Goal: Task Accomplishment & Management: Use online tool/utility

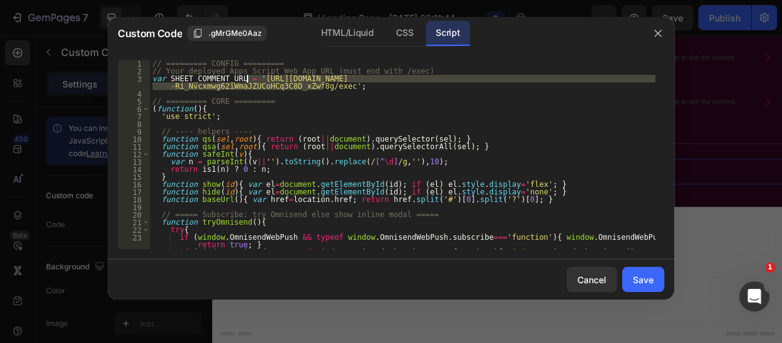
drag, startPoint x: 321, startPoint y: 85, endPoint x: 248, endPoint y: 77, distance: 73.5
click at [248, 77] on div "// ========= CONFIG ========= // Your deployed Apps Script Web App URL (must en…" at bounding box center [403, 162] width 506 height 205
paste textarea "yr6hXGm6-Rhj3TwNKFJWfWKKRMTrMq932-nN8UwzGlrMadiLPvIw5rKWnIm18Arj3Q5w"
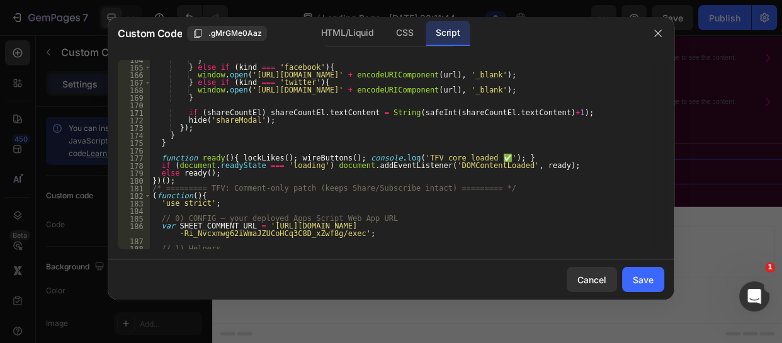
scroll to position [1251, 0]
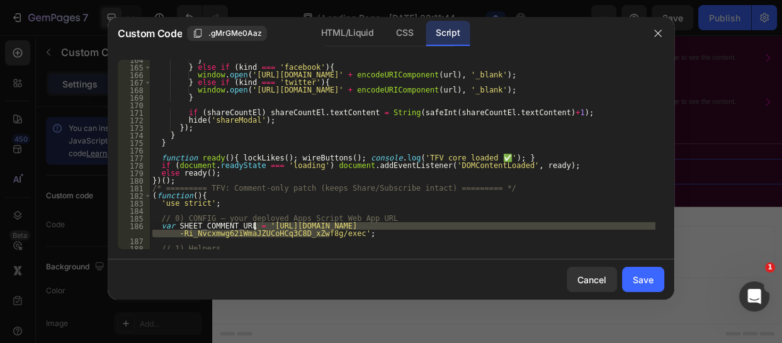
drag, startPoint x: 329, startPoint y: 235, endPoint x: 256, endPoint y: 227, distance: 73.5
click at [256, 227] on div "} } else if ( kind === 'facebook' ) { window . open ( '[URL][DOMAIN_NAME]' + en…" at bounding box center [403, 158] width 506 height 205
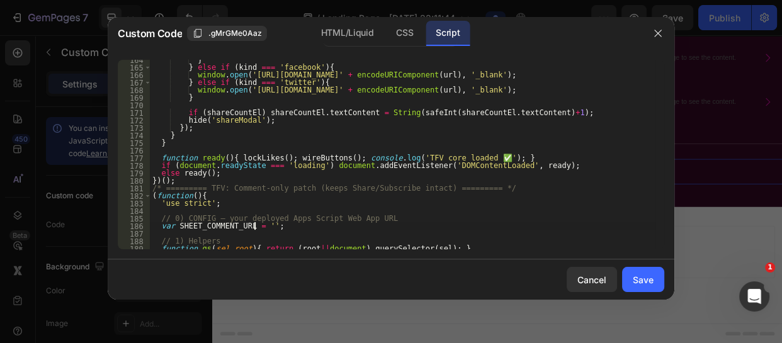
paste textarea "[URL][DOMAIN_NAME]"
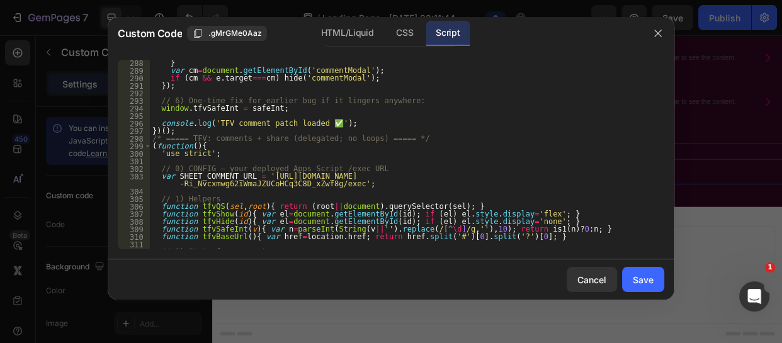
scroll to position [2204, 0]
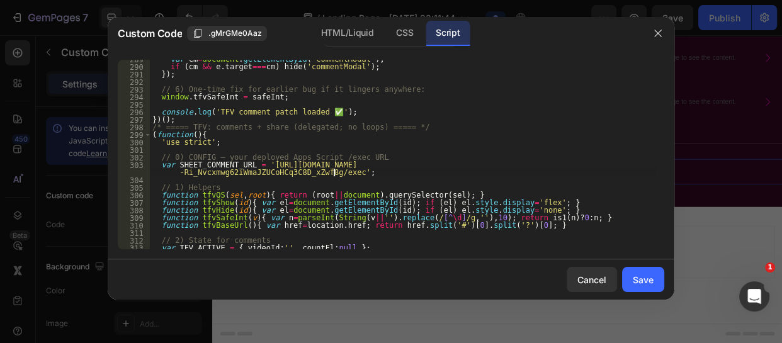
click at [333, 176] on div "var cm = document . getElementById ( 'commentModal' ) ; if ( cm && e . target =…" at bounding box center [403, 157] width 506 height 205
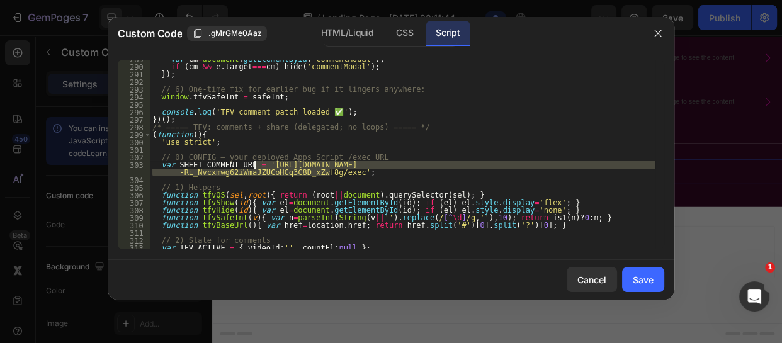
drag, startPoint x: 329, startPoint y: 173, endPoint x: 255, endPoint y: 166, distance: 74.7
click at [255, 166] on div "var cm = document . getElementById ( 'commentModal' ) ; if ( cm && e . target =…" at bounding box center [403, 157] width 506 height 205
paste textarea "yr6hXGm6-Rhj3TwNKFJWfWKKRMTrMq932-nN8UwzGlrMadiLPvIw5rKWnIm18Arj3Q5w"
type textarea "var SHEET_COMMENT_URL = '[URL][DOMAIN_NAME]';"
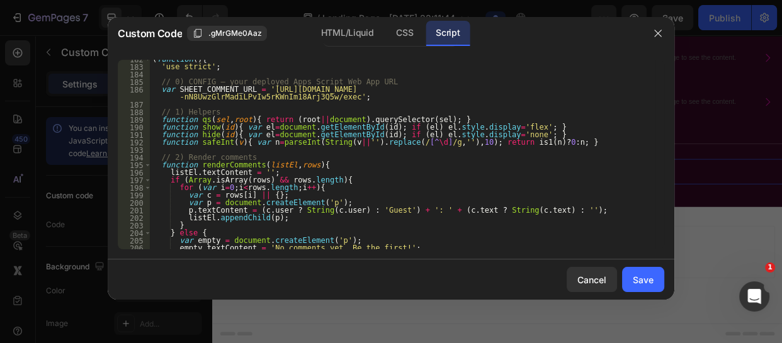
scroll to position [1342, 0]
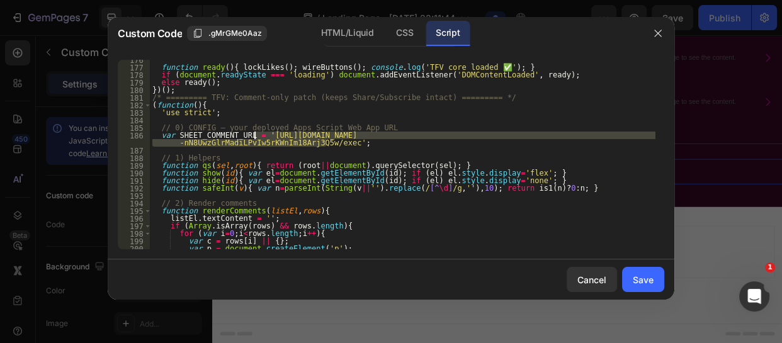
drag, startPoint x: 325, startPoint y: 142, endPoint x: 254, endPoint y: 134, distance: 71.6
click at [254, 134] on div "function ready ( ) { lockLikes ( ) ; wireButtons ( ) ; console . log ( 'TFV cor…" at bounding box center [403, 158] width 506 height 205
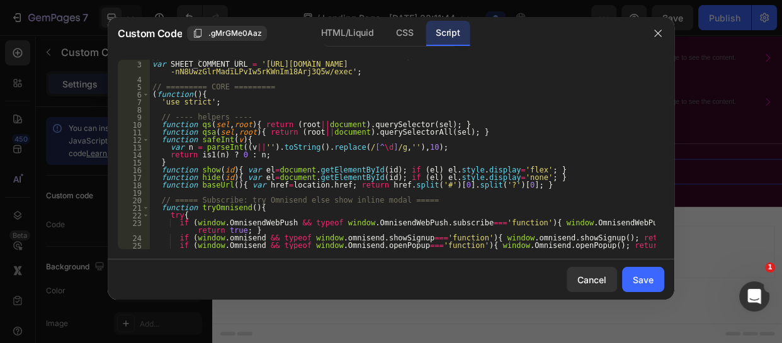
scroll to position [0, 0]
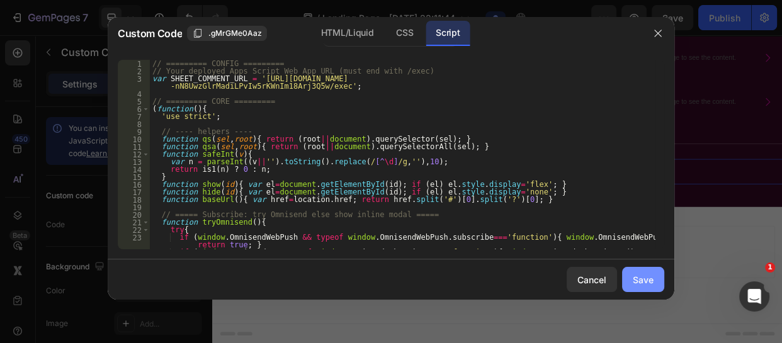
click at [644, 273] on div "Save" at bounding box center [643, 279] width 21 height 13
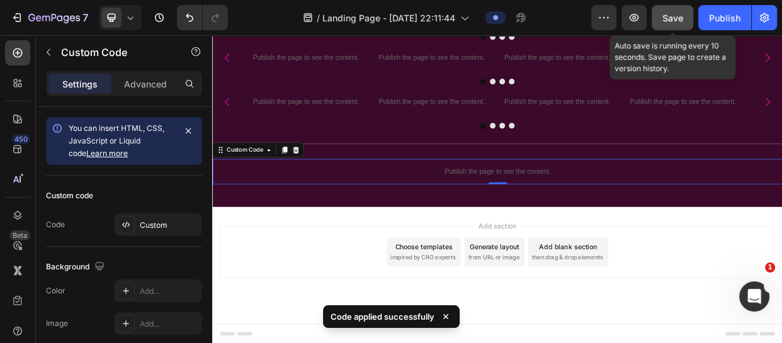
click at [675, 20] on span "Save" at bounding box center [673, 18] width 21 height 11
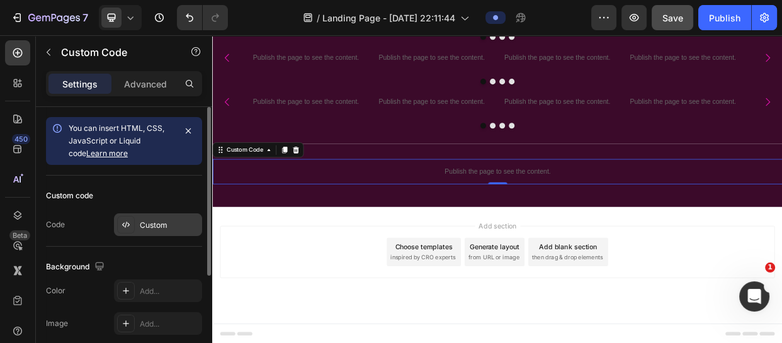
click at [163, 217] on div "Custom" at bounding box center [158, 225] width 88 height 23
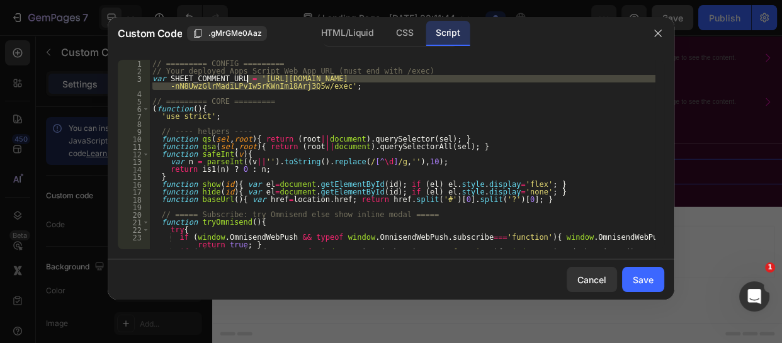
drag, startPoint x: 319, startPoint y: 88, endPoint x: 247, endPoint y: 80, distance: 72.9
click at [247, 80] on div "// ========= CONFIG ========= // Your deployed Apps Script Web App URL (must en…" at bounding box center [403, 162] width 506 height 205
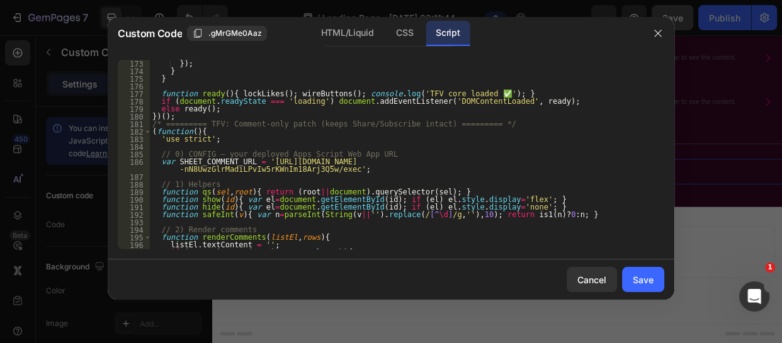
scroll to position [1329, 0]
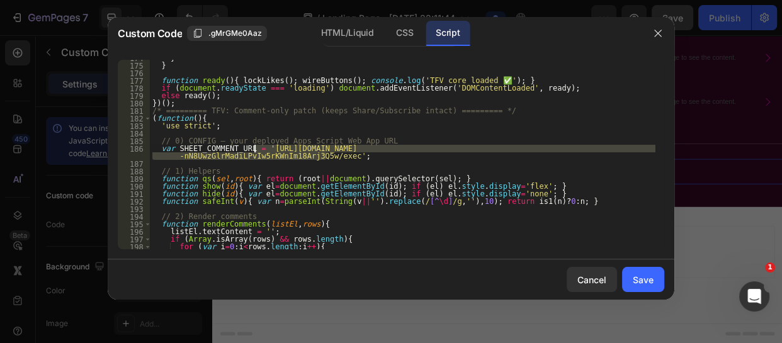
drag, startPoint x: 324, startPoint y: 157, endPoint x: 256, endPoint y: 147, distance: 69.3
click at [256, 147] on div "} } function ready ( ) { lockLikes ( ) ; wireButtons ( ) ; console . log ( 'TFV…" at bounding box center [403, 156] width 506 height 205
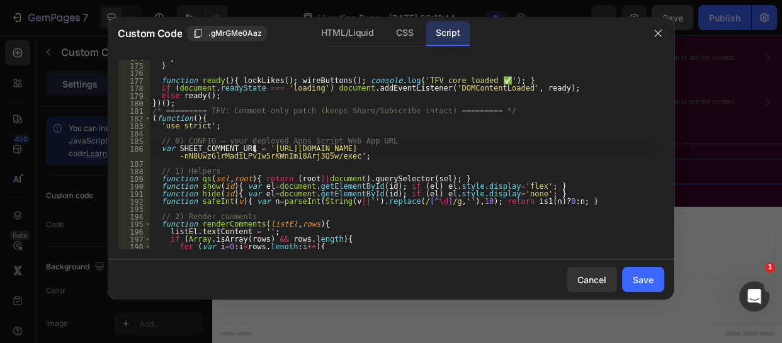
click at [256, 147] on div "} } function ready ( ) { lockLikes ( ) ; wireButtons ( ) ; console . log ( 'TFV…" at bounding box center [403, 156] width 506 height 205
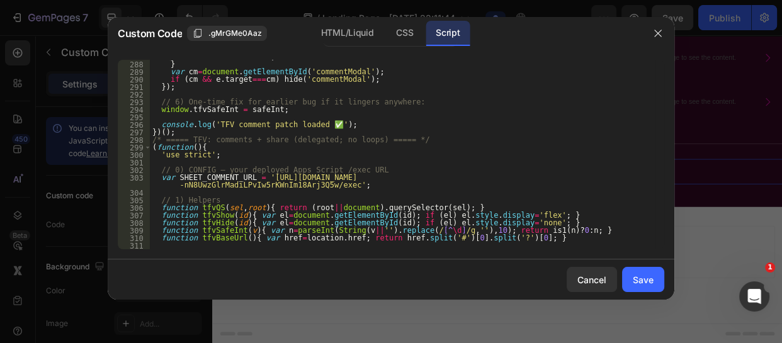
scroll to position [2206, 0]
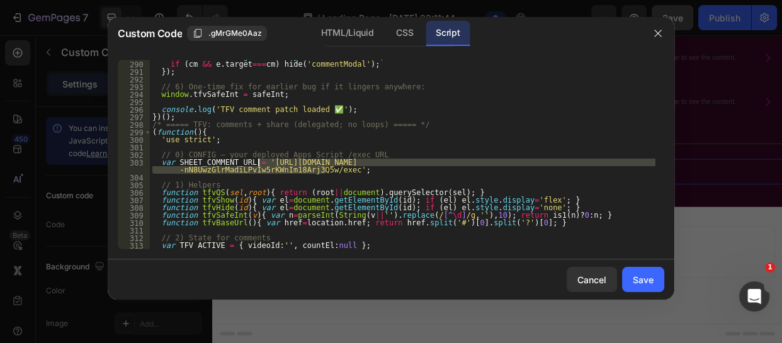
drag, startPoint x: 326, startPoint y: 168, endPoint x: 257, endPoint y: 163, distance: 69.5
click at [257, 163] on div "var cm = document . getElementById ( 'commentModal' ) ; if ( cm && e . target =…" at bounding box center [403, 155] width 506 height 205
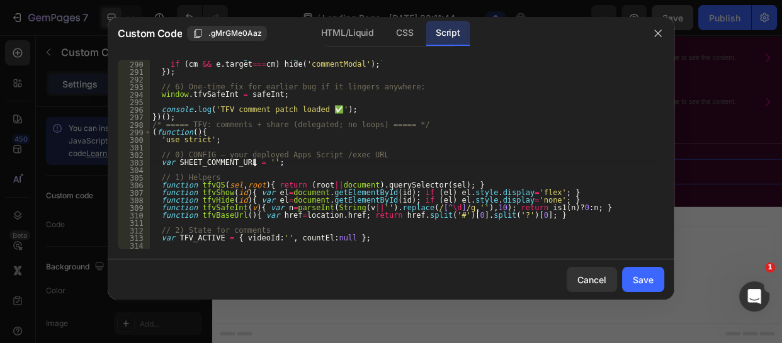
paste textarea "[URL][DOMAIN_NAME]"
type textarea "var SHEET_COMMENT_URL = '[URL][DOMAIN_NAME]';"
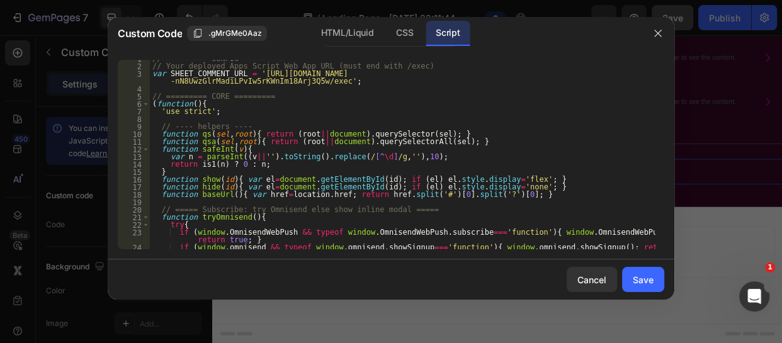
scroll to position [0, 0]
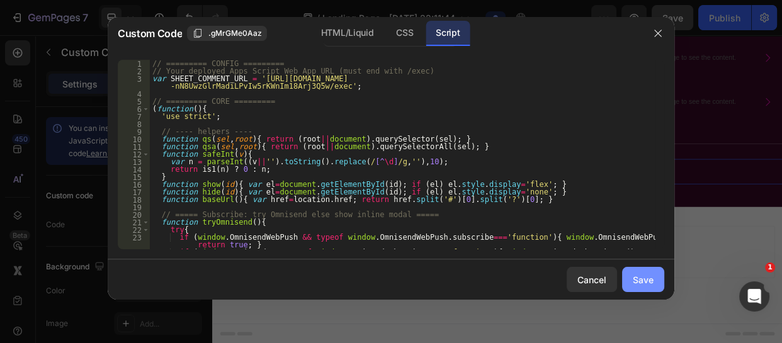
click at [640, 282] on div "Save" at bounding box center [643, 279] width 21 height 13
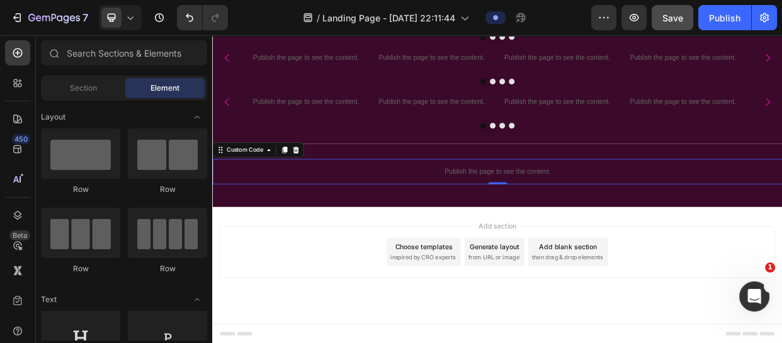
scroll to position [431, 0]
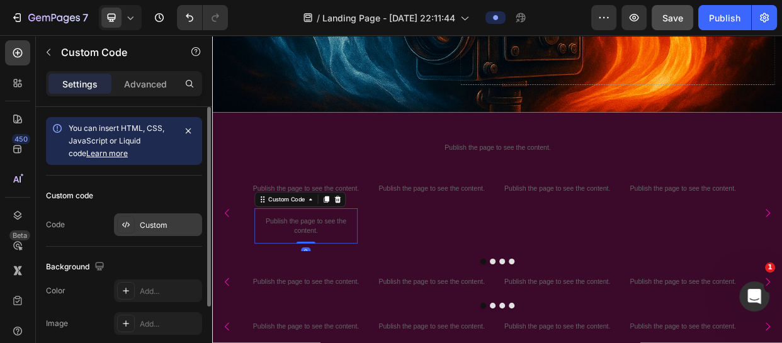
click at [148, 231] on div "Custom" at bounding box center [158, 225] width 88 height 23
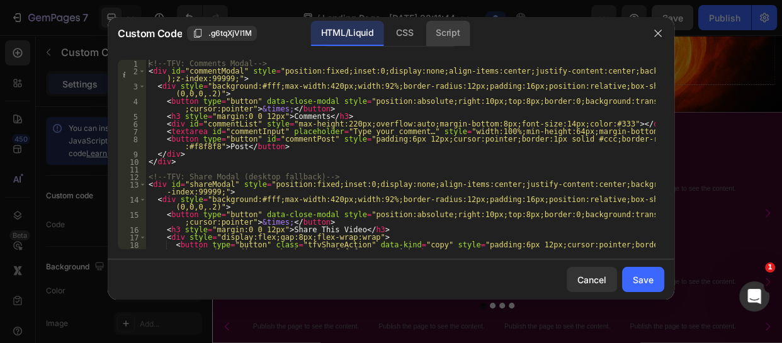
click at [444, 37] on div "Script" at bounding box center [448, 33] width 44 height 25
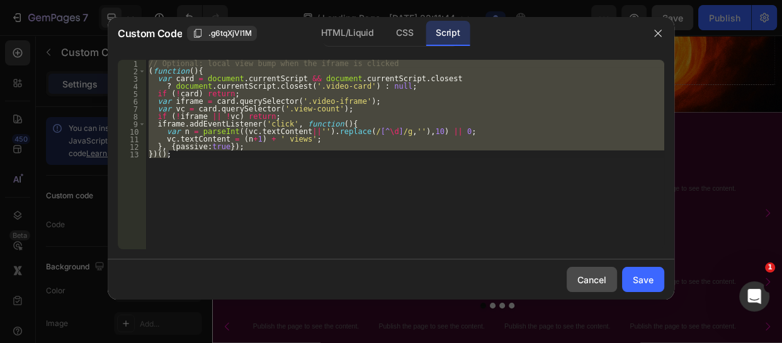
click at [584, 276] on div "Cancel" at bounding box center [592, 279] width 29 height 13
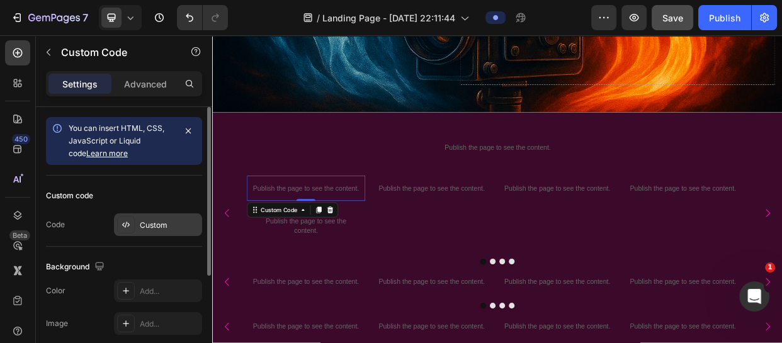
click at [159, 220] on div "Custom" at bounding box center [169, 225] width 59 height 11
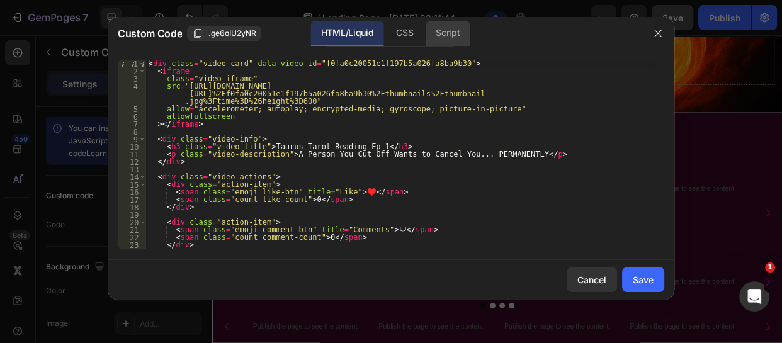
click at [440, 32] on div "Script" at bounding box center [448, 33] width 44 height 25
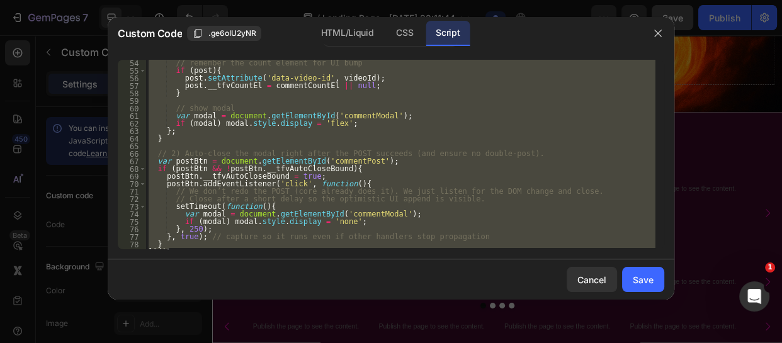
scroll to position [408, 0]
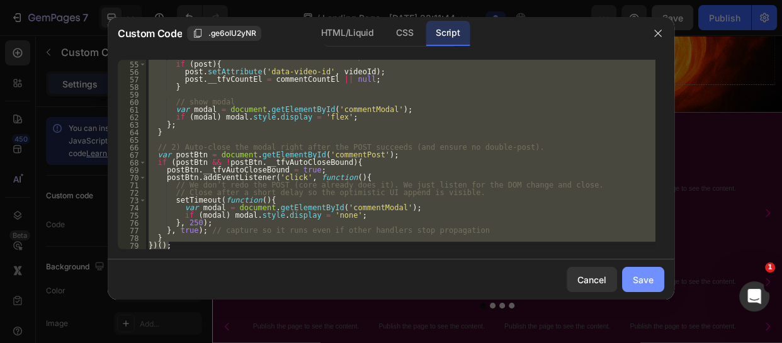
click at [648, 276] on div "Save" at bounding box center [643, 279] width 21 height 13
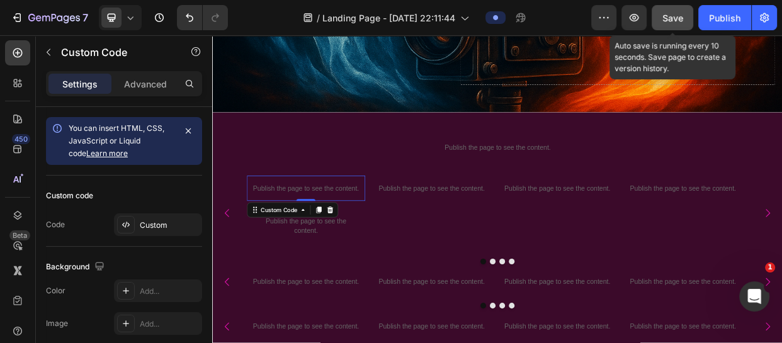
click at [674, 14] on span "Save" at bounding box center [673, 18] width 21 height 11
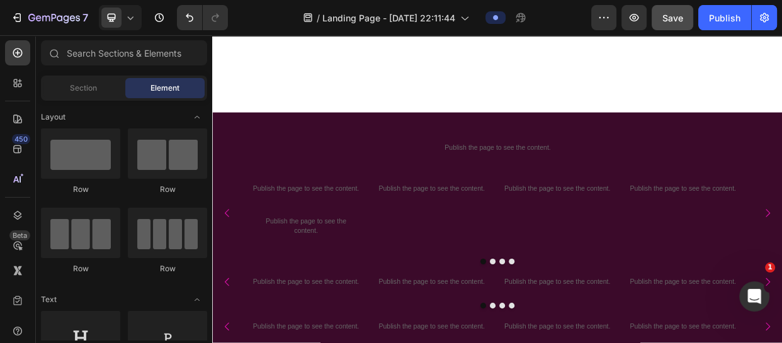
scroll to position [787, 0]
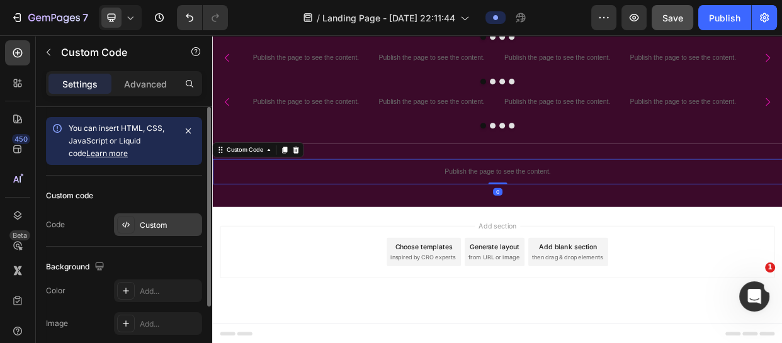
click at [147, 222] on div "Custom" at bounding box center [169, 225] width 59 height 11
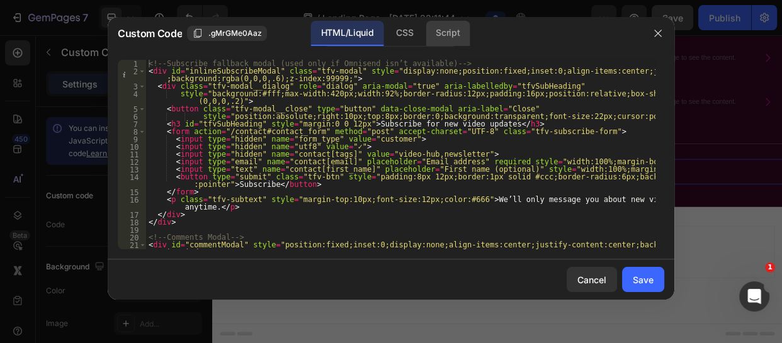
click at [454, 29] on div "Script" at bounding box center [448, 33] width 44 height 25
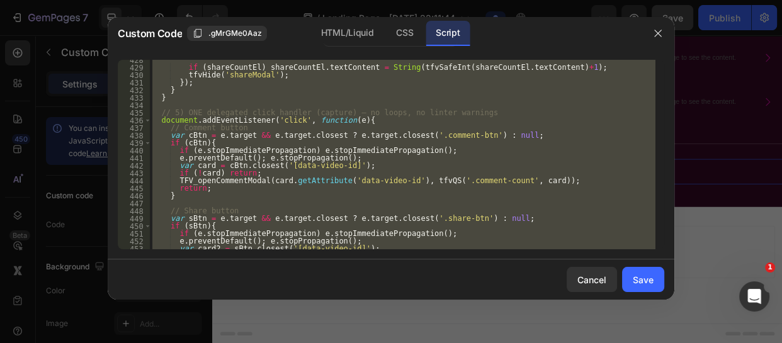
scroll to position [3364, 0]
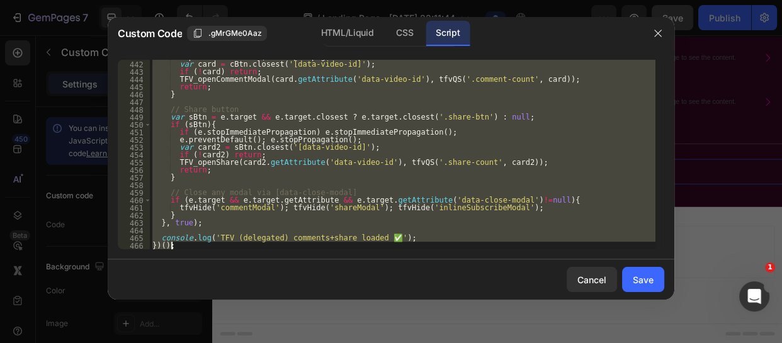
click at [183, 244] on div "e . preventDefault ( ) ; e . stopPropagation ( ) ; var card = cBtn . closest ( …" at bounding box center [403, 155] width 506 height 190
type textarea "})();"
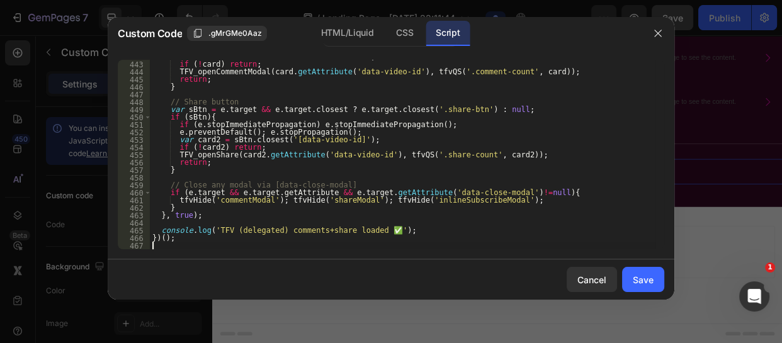
paste textarea
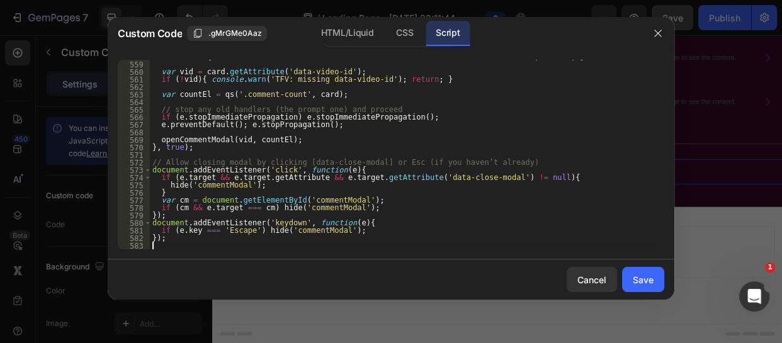
scroll to position [4256, 0]
click at [643, 277] on div "Save" at bounding box center [643, 279] width 21 height 13
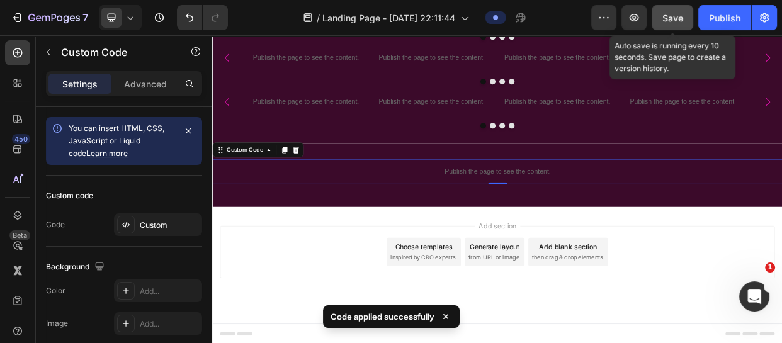
click at [671, 16] on span "Save" at bounding box center [673, 18] width 21 height 11
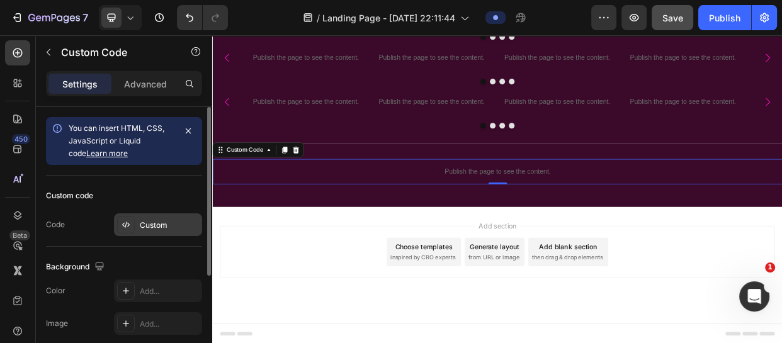
click at [156, 232] on div "Custom" at bounding box center [158, 225] width 88 height 23
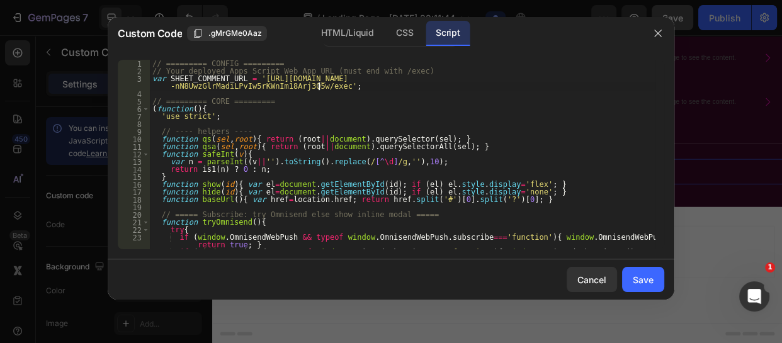
click at [319, 89] on div "// ========= CONFIG ========= // Your deployed Apps Script Web App URL (must en…" at bounding box center [403, 162] width 506 height 205
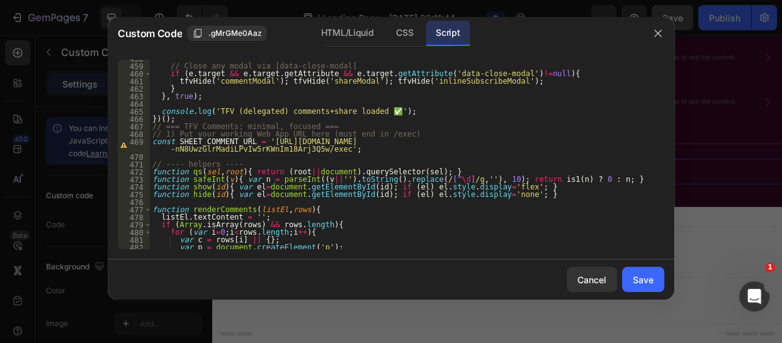
scroll to position [3444, 0]
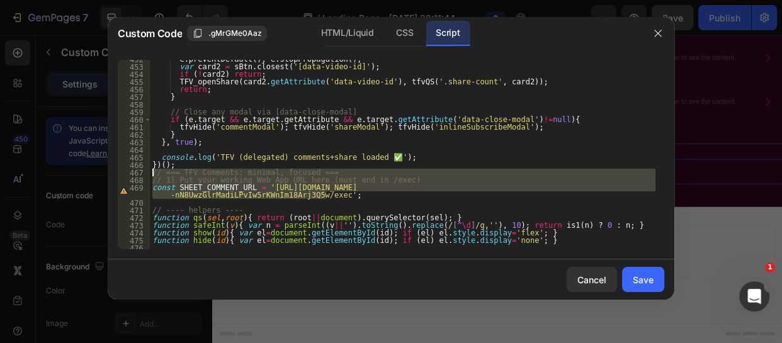
drag, startPoint x: 339, startPoint y: 196, endPoint x: 151, endPoint y: 176, distance: 189.4
click at [151, 176] on div "e . preventDefault ( ) ; e . stopPropagation ( ) ; var card2 = sBtn . closest (…" at bounding box center [403, 157] width 506 height 205
type textarea "// === TFV Comments: minimal, focused === // 1) Put your working Web App URL he…"
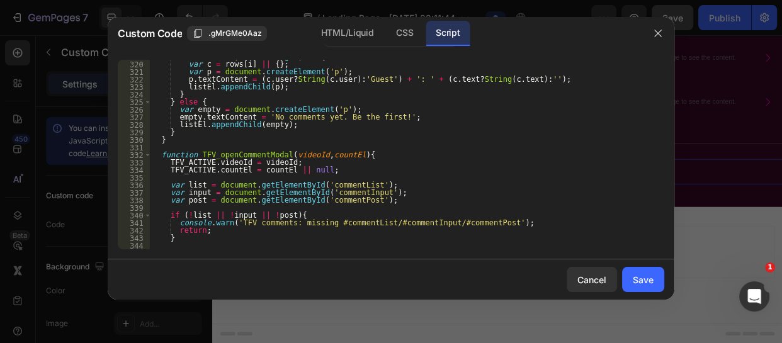
scroll to position [2441, 0]
type textarea "})();"
click at [640, 277] on div "Save" at bounding box center [643, 279] width 21 height 13
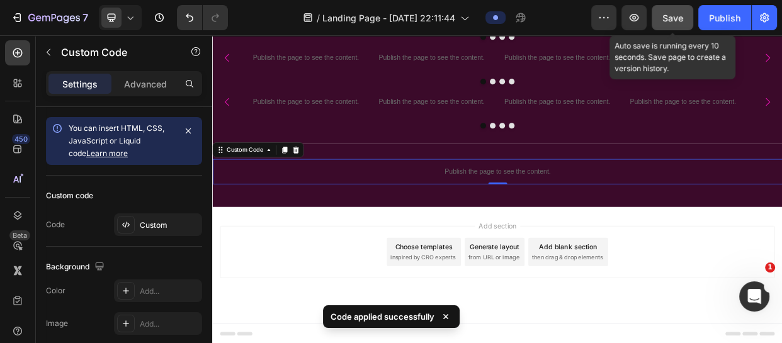
click at [669, 18] on span "Save" at bounding box center [673, 18] width 21 height 11
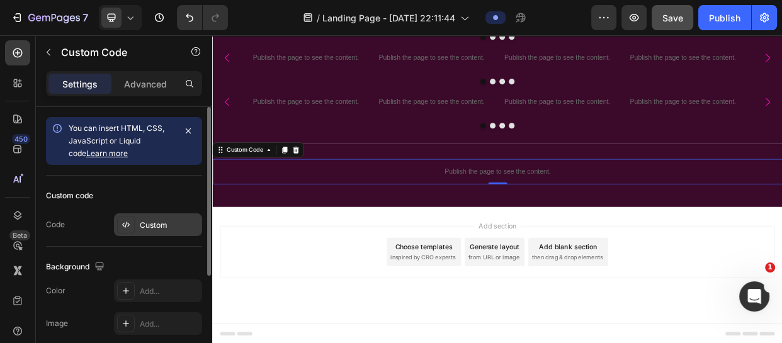
click at [152, 229] on div "Custom" at bounding box center [169, 225] width 59 height 11
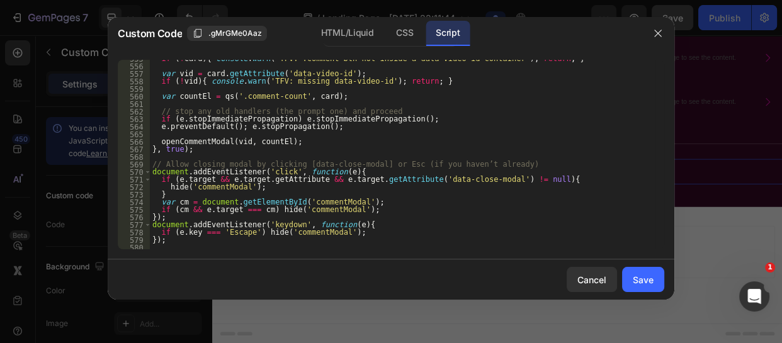
scroll to position [4225, 0]
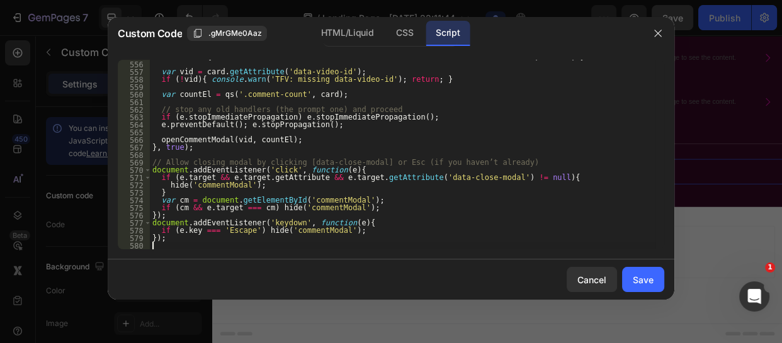
click at [163, 248] on div "if ( ! card ) { console . warn ( 'TFV: .comment-btn not inside a data-video-id …" at bounding box center [403, 155] width 506 height 205
paste textarea "})();"
type textarea "})();"
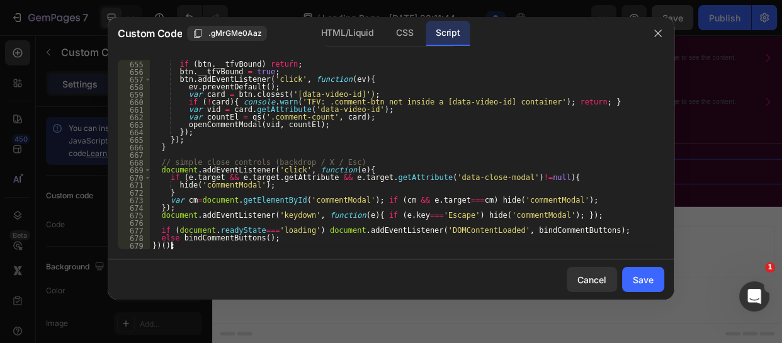
scroll to position [4974, 0]
click at [628, 272] on button "Save" at bounding box center [643, 279] width 42 height 25
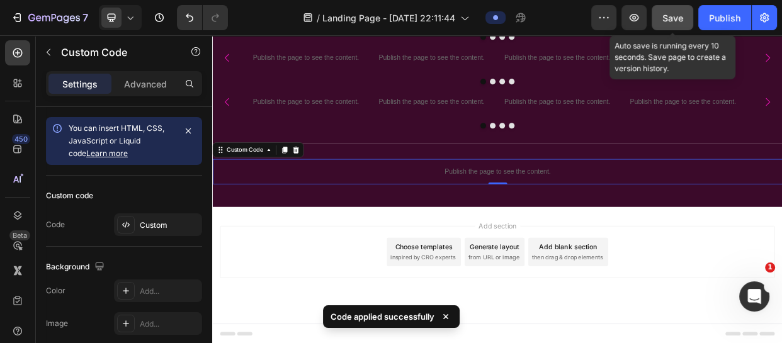
click at [669, 26] on button "Save" at bounding box center [673, 17] width 42 height 25
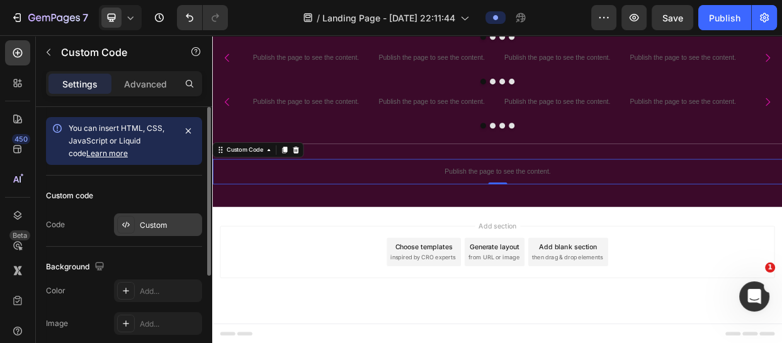
click at [152, 214] on div "Custom" at bounding box center [158, 225] width 88 height 23
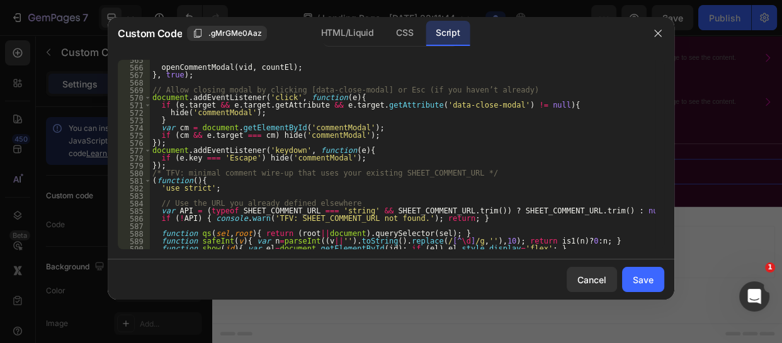
scroll to position [4321, 0]
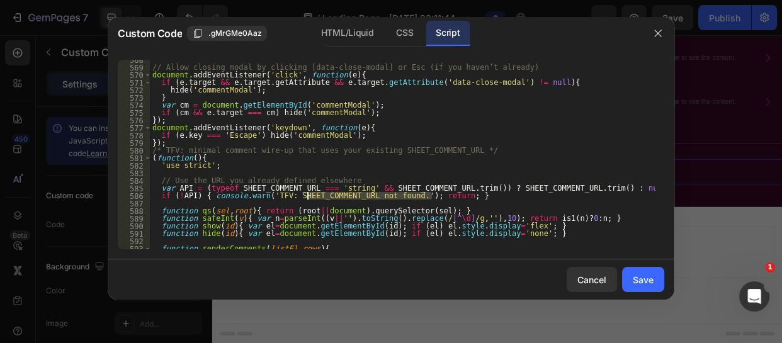
drag, startPoint x: 437, startPoint y: 195, endPoint x: 305, endPoint y: 198, distance: 131.7
click at [305, 198] on div "// Allow closing modal by clicking [data-close-modal] or Esc (if you haven’t al…" at bounding box center [403, 158] width 506 height 205
click at [305, 198] on div "// Allow closing modal by clicking [data-close-modal] or Esc (if you haven’t al…" at bounding box center [403, 155] width 506 height 190
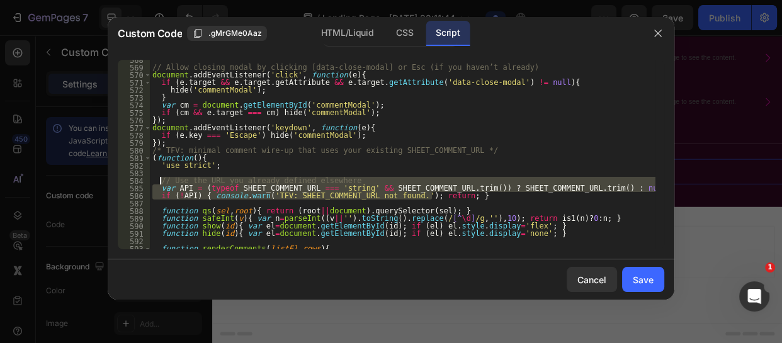
drag, startPoint x: 436, startPoint y: 195, endPoint x: 160, endPoint y: 180, distance: 276.4
click at [160, 180] on div "// Allow closing modal by clicking [data-close-modal] or Esc (if you haven’t al…" at bounding box center [403, 158] width 506 height 205
type textarea "// Use the URL you already defined elsewhere var API = (typeof SHEET_COMMENT_UR…"
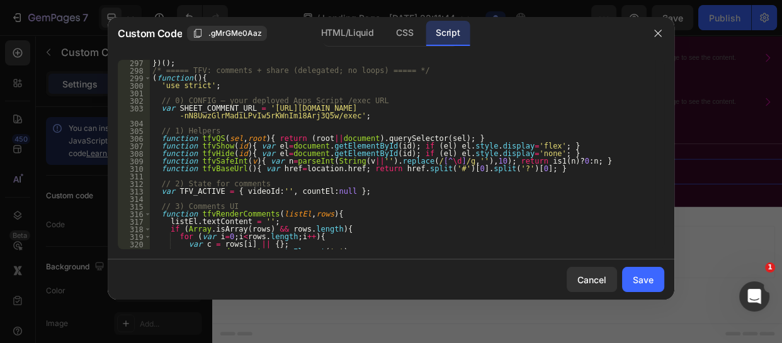
scroll to position [2261, 0]
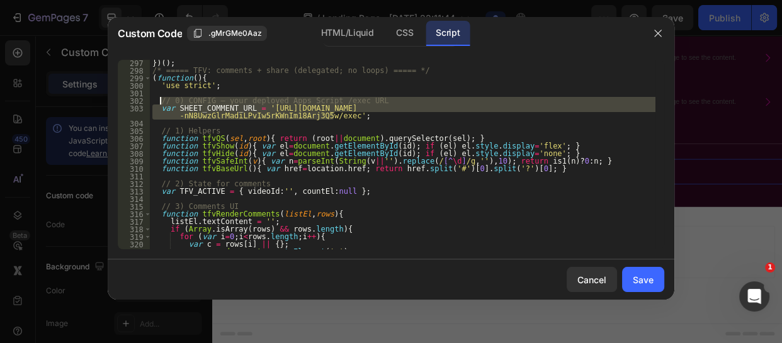
drag, startPoint x: 345, startPoint y: 120, endPoint x: 157, endPoint y: 101, distance: 189.3
click at [157, 101] on div "}) ( ) ; /* ===== TFV: comments + share (delegated; no loops) ===== */ ( functi…" at bounding box center [403, 161] width 506 height 205
type textarea "// 0) CONFIG – your deployed Apps Script /exec URL var SHEET_COMMENT_URL = '[UR…"
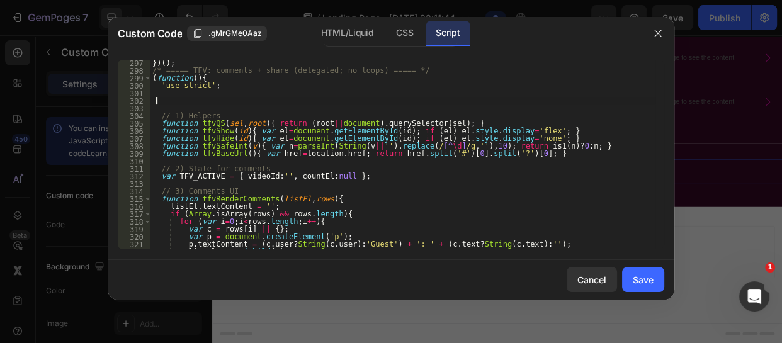
scroll to position [0, 0]
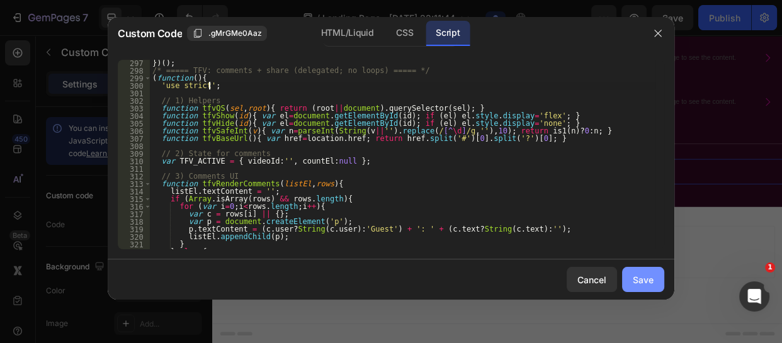
type textarea "'use strict';"
click at [643, 281] on div "Save" at bounding box center [643, 279] width 21 height 13
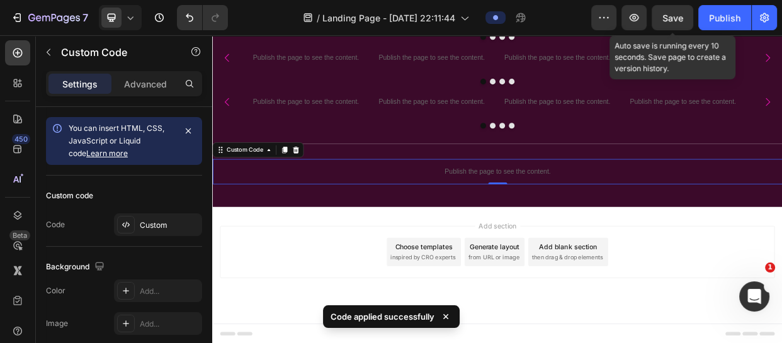
click at [664, 14] on span "Save" at bounding box center [673, 18] width 21 height 11
